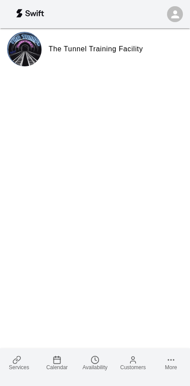
click at [29, 362] on link "Services" at bounding box center [19, 362] width 38 height 29
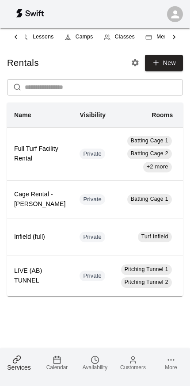
scroll to position [0, 51]
click at [122, 42] on link "Classes" at bounding box center [119, 37] width 42 height 21
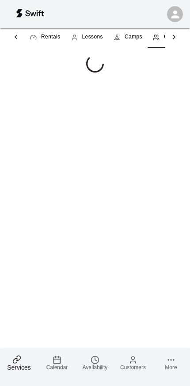
scroll to position [0, 25]
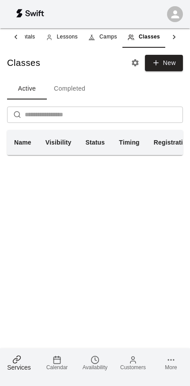
click at [111, 36] on span "Camps" at bounding box center [108, 37] width 18 height 9
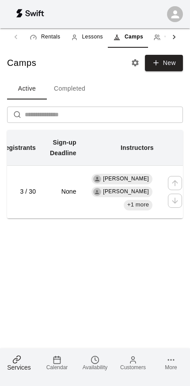
scroll to position [0, 217]
click at [47, 197] on td "None" at bounding box center [63, 191] width 41 height 53
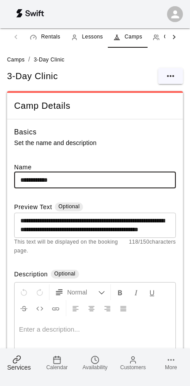
click at [171, 74] on icon "select merge strategy" at bounding box center [170, 76] width 11 height 11
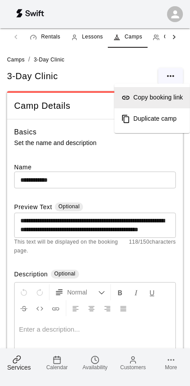
click at [168, 101] on h6 "Copy booking link" at bounding box center [159, 98] width 50 height 10
